Goal: Task Accomplishment & Management: Use online tool/utility

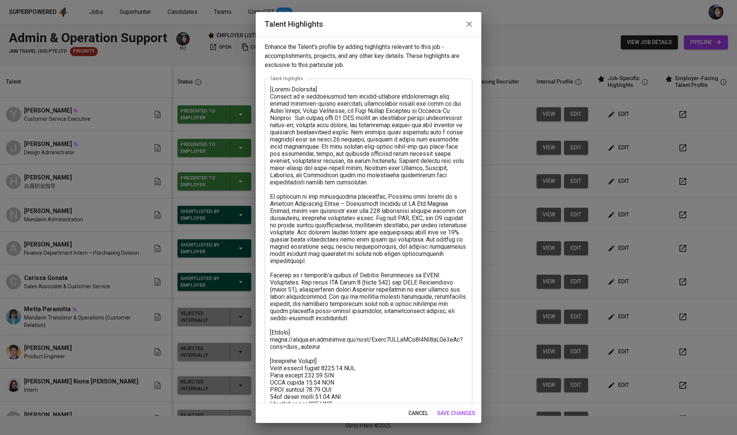
click at [476, 14] on div "Talent Highlights" at bounding box center [369, 24] width 226 height 24
click at [474, 20] on button "button" at bounding box center [470, 24] width 18 height 18
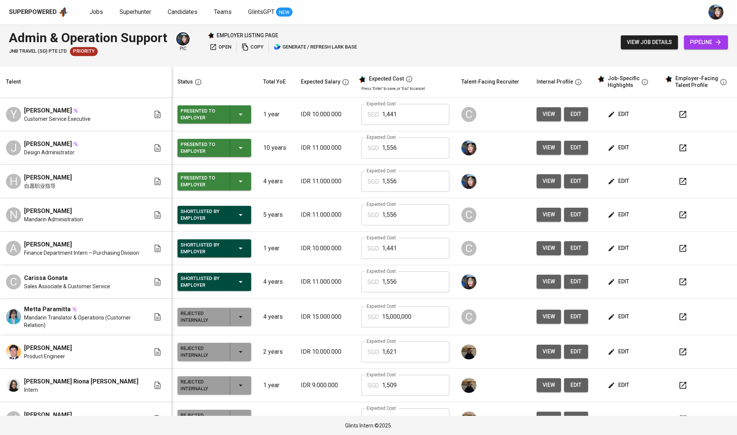
click at [280, 234] on td "1 year" at bounding box center [276, 248] width 38 height 33
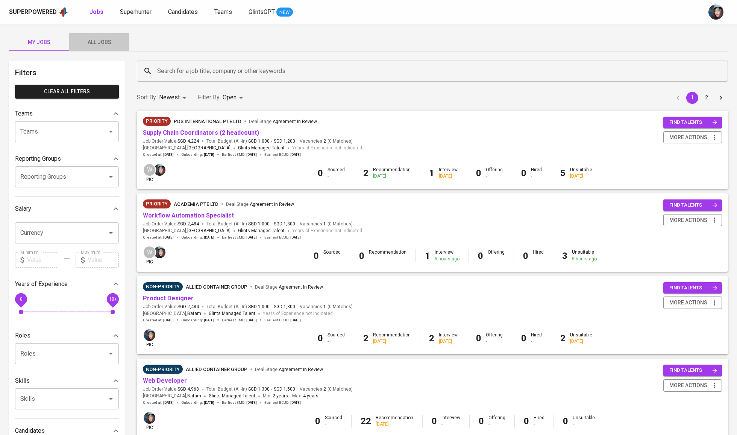
click at [105, 40] on span "All Jobs" at bounding box center [99, 42] width 51 height 9
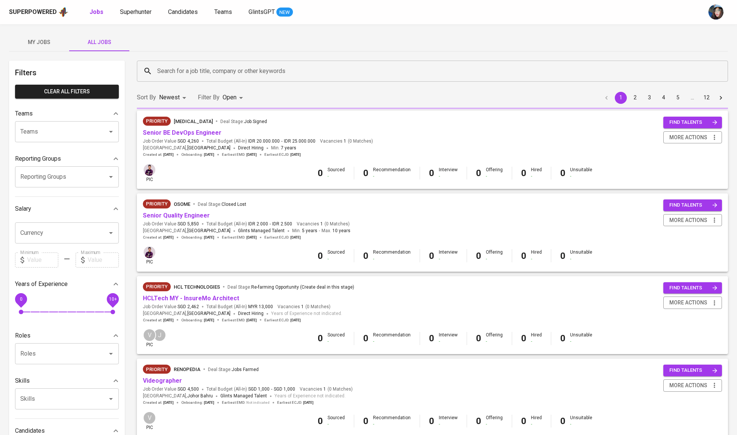
click at [173, 79] on div "Search for a job title, company or other keywords" at bounding box center [432, 71] width 591 height 21
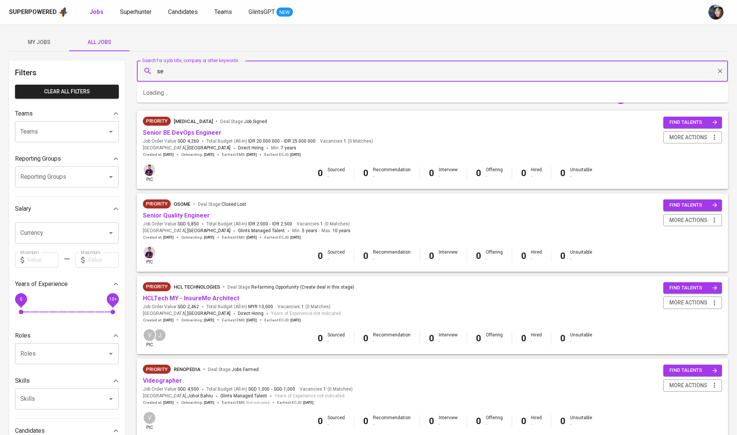
type input "s"
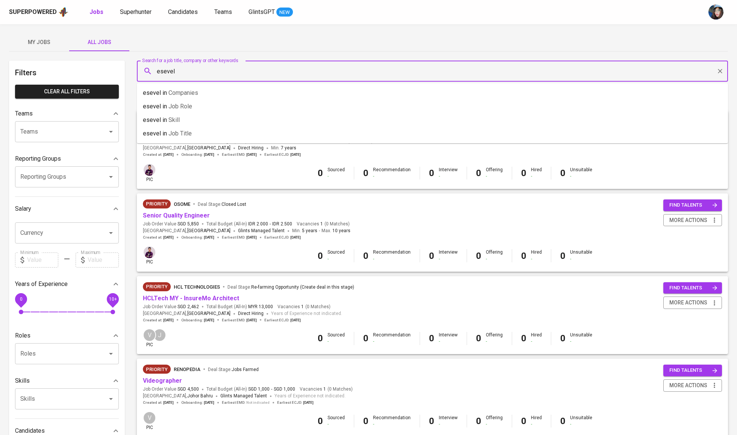
type input "esevel"
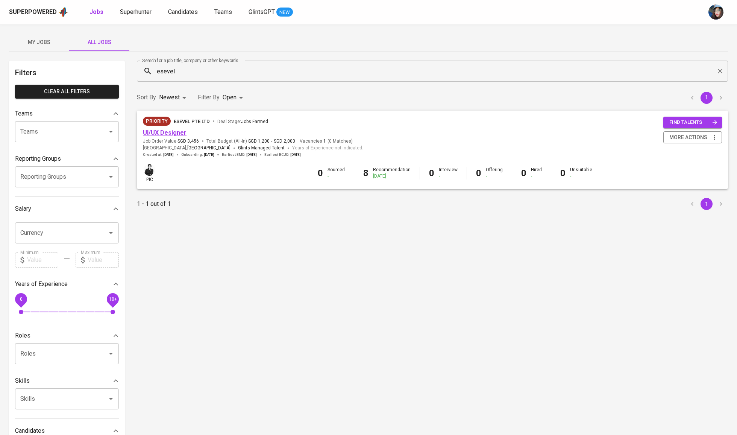
click at [182, 131] on link "UI/UX Designer" at bounding box center [165, 132] width 44 height 7
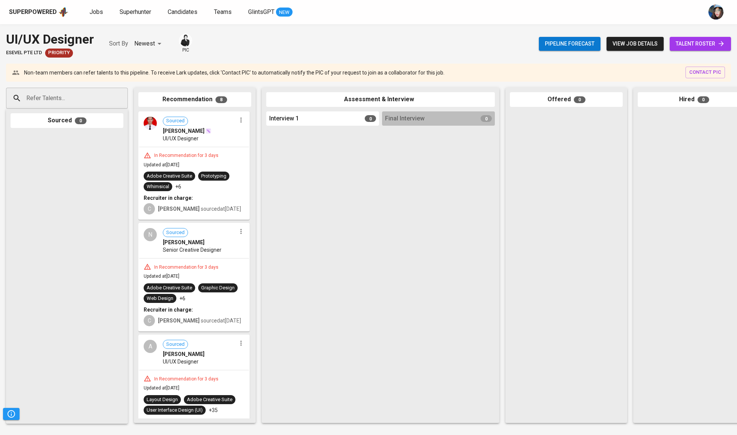
click at [704, 41] on span "talent roster" at bounding box center [700, 43] width 49 height 9
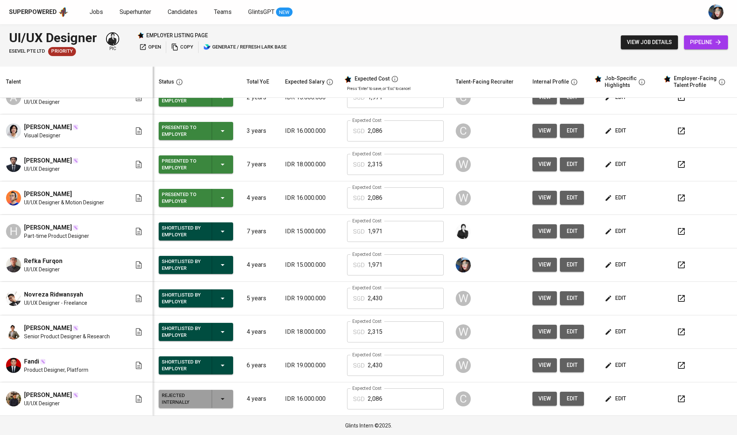
scroll to position [154, 0]
click at [607, 333] on span "edit" at bounding box center [617, 331] width 20 height 9
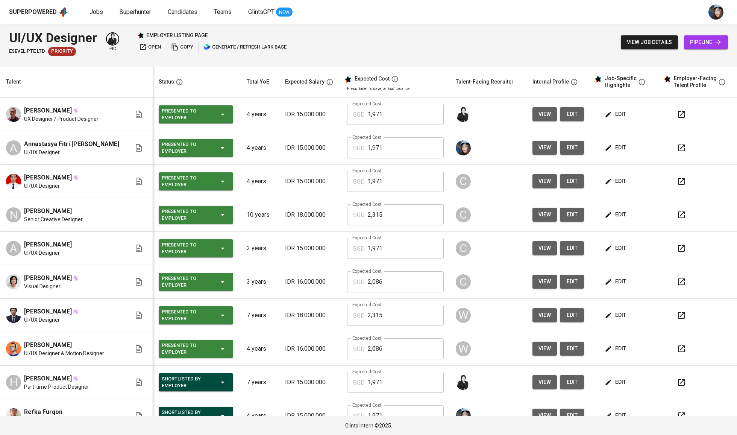
scroll to position [0, 0]
